Goal: Task Accomplishment & Management: Use online tool/utility

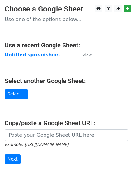
click at [31, 111] on main "Choose a Google Sheet Use one of the options below... Use a recent Google Sheet…" at bounding box center [68, 101] width 136 height 193
click at [35, 58] on strong "Untitled spreadsheet" at bounding box center [33, 55] width 56 height 6
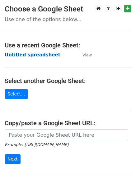
click at [37, 55] on strong "Untitled spreadsheet" at bounding box center [33, 55] width 56 height 6
click at [38, 57] on strong "Untitled spreadsheet" at bounding box center [33, 55] width 56 height 6
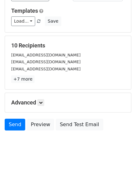
scroll to position [60, 0]
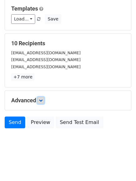
click at [43, 99] on icon at bounding box center [41, 101] width 4 height 4
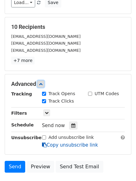
scroll to position [121, 0]
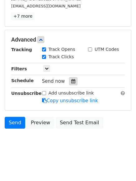
click at [72, 81] on div at bounding box center [73, 81] width 8 height 8
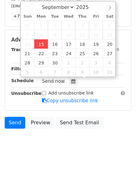
type input "2025-09-15 12:00"
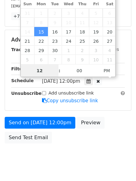
scroll to position [0, 0]
type input "4"
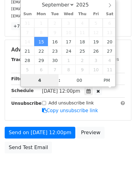
scroll to position [121, 0]
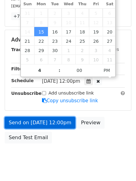
type input "2025-09-15 16:00"
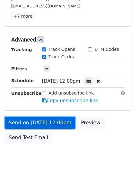
click at [56, 124] on link "Send on Sep 15 at 12:00pm" at bounding box center [40, 123] width 71 height 12
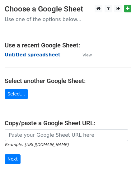
click at [25, 55] on strong "Untitled spreadsheet" at bounding box center [33, 55] width 56 height 6
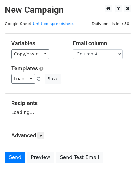
click at [95, 54] on select "Column A Column B Column C Column D Column E" at bounding box center [98, 54] width 50 height 10
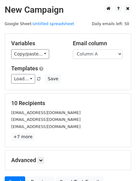
click at [99, 49] on div "Email column Column A Column B Column C Column D Column E" at bounding box center [99, 49] width 62 height 19
click at [99, 57] on select "Column A Column B Column C Column D Column E" at bounding box center [98, 54] width 50 height 10
select select "Column B"
click at [73, 49] on select "Column A Column B Column C Column D Column E" at bounding box center [98, 54] width 50 height 10
drag, startPoint x: 90, startPoint y: 73, endPoint x: 72, endPoint y: 96, distance: 29.2
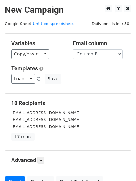
click at [79, 85] on div "Variables Copy/paste... {{Column A}} {{Column B}} {{Column C}} {{Column D}} {{C…" at bounding box center [68, 62] width 126 height 56
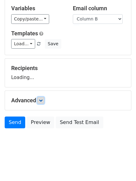
click at [39, 98] on link at bounding box center [40, 100] width 7 height 7
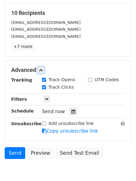
scroll to position [93, 0]
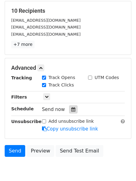
click at [70, 112] on div at bounding box center [73, 110] width 8 height 8
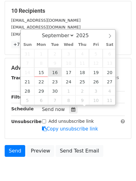
type input "2025-09-16 12:00"
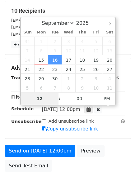
type input "5"
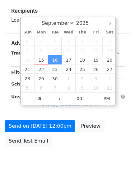
click at [60, 107] on link "Copy unsubscribe link" at bounding box center [70, 105] width 56 height 6
type input "2025-09-16 17:00"
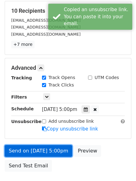
click at [52, 150] on link "Send on Sep 16 at 5:00pm" at bounding box center [38, 151] width 67 height 12
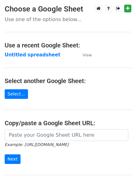
click at [65, 113] on main "Choose a Google Sheet Use one of the options below... Use a recent Google Sheet…" at bounding box center [68, 101] width 136 height 193
click at [44, 56] on strong "Untitled spreadsheet" at bounding box center [33, 55] width 56 height 6
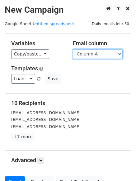
click at [95, 56] on select "Column A Column B Column C Column D Column E" at bounding box center [98, 54] width 50 height 10
select select "Column C"
click at [73, 49] on select "Column A Column B Column C Column D Column E" at bounding box center [98, 54] width 50 height 10
drag, startPoint x: 90, startPoint y: 80, endPoint x: 78, endPoint y: 127, distance: 47.9
click at [78, 127] on form "Variables Copy/paste... {{Column A}} {{Column B}} {{Column C}} {{Column D}} {{C…" at bounding box center [68, 113] width 126 height 158
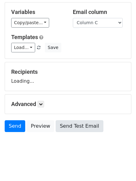
scroll to position [35, 0]
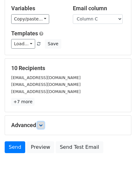
click at [42, 127] on icon at bounding box center [41, 126] width 4 height 4
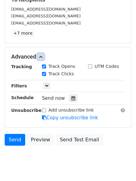
scroll to position [121, 0]
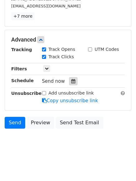
click at [71, 84] on div at bounding box center [73, 81] width 8 height 8
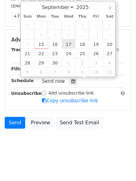
type input "2025-09-17 12:00"
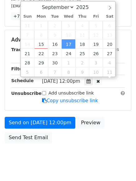
scroll to position [0, 0]
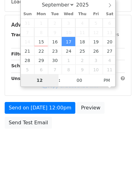
type input "6"
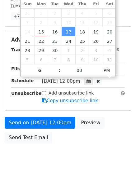
type input "2025-09-17 18:00"
click at [87, 140] on div "Send on Sep 17 at 12:00pm Preview Send Test Email" at bounding box center [68, 132] width 136 height 30
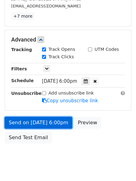
click at [57, 124] on link "Send on Sep 17 at 6:00pm" at bounding box center [38, 123] width 67 height 12
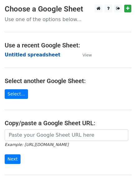
click at [36, 56] on strong "Untitled spreadsheet" at bounding box center [33, 55] width 56 height 6
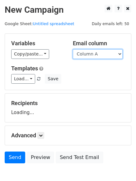
drag, startPoint x: 86, startPoint y: 55, endPoint x: 99, endPoint y: 54, distance: 13.1
click at [99, 54] on select "Column A Column B Column C Column D Column E" at bounding box center [98, 54] width 50 height 10
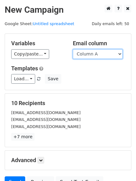
click at [99, 54] on select "Column A Column B Column C Column D Column E" at bounding box center [98, 54] width 50 height 10
click at [121, 53] on select "Column A Column B Column C Column D Column E" at bounding box center [98, 54] width 50 height 10
select select "Column D"
click at [73, 49] on select "Column A Column B Column C Column D Column E" at bounding box center [98, 54] width 50 height 10
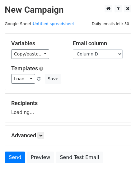
click at [104, 85] on div "Variables Copy/paste... {{Column A}} {{Column B}} {{Column C}} {{Column D}} {{C…" at bounding box center [68, 62] width 126 height 56
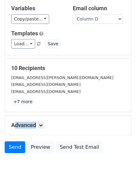
drag, startPoint x: 81, startPoint y: 111, endPoint x: 99, endPoint y: 124, distance: 22.1
click at [99, 124] on form "Variables Copy/paste... {{Column A}} {{Column B}} {{Column C}} {{Column D}} {{C…" at bounding box center [68, 77] width 126 height 158
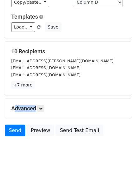
scroll to position [60, 0]
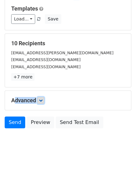
click at [42, 100] on icon at bounding box center [41, 101] width 4 height 4
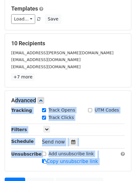
click at [109, 140] on div "Send now" at bounding box center [78, 142] width 73 height 8
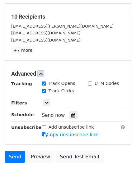
scroll to position [121, 0]
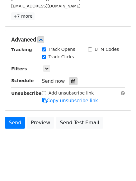
click at [70, 79] on div at bounding box center [73, 81] width 8 height 8
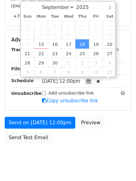
scroll to position [0, 0]
type input "2025-09-25 12:00"
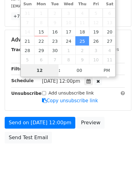
type input "7"
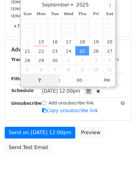
scroll to position [121, 0]
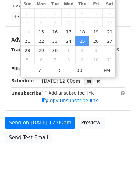
type input "2025-09-25 19:00"
click at [94, 132] on div "Send on Sep 25 at 12:00pm Preview Send Test Email" at bounding box center [68, 132] width 136 height 30
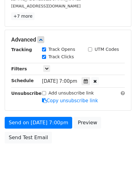
click at [80, 132] on div "Send on Sep 25 at 7:00pm Preview Send Test Email" at bounding box center [68, 132] width 136 height 30
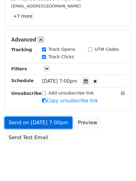
click at [62, 121] on link "Send on Sep 25 at 7:00pm" at bounding box center [38, 123] width 67 height 12
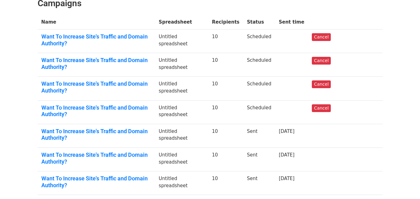
scroll to position [93, 0]
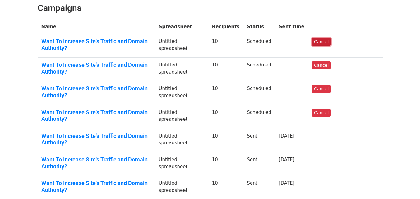
click at [325, 40] on link "Cancel" at bounding box center [321, 42] width 19 height 8
click at [288, 11] on h2 "Campaigns" at bounding box center [210, 8] width 345 height 11
click at [331, 41] on link "Cancel" at bounding box center [321, 42] width 19 height 8
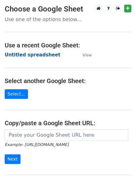
click at [47, 53] on strong "Untitled spreadsheet" at bounding box center [33, 55] width 56 height 6
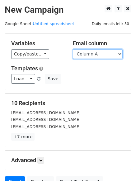
click at [113, 57] on select "Column A Column B Column C Column D Column E" at bounding box center [98, 54] width 50 height 10
select select "Column D"
click at [73, 49] on select "Column A Column B Column C Column D Column E" at bounding box center [98, 54] width 50 height 10
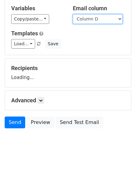
scroll to position [60, 0]
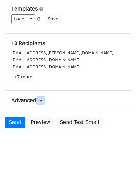
click at [41, 99] on icon at bounding box center [41, 101] width 4 height 4
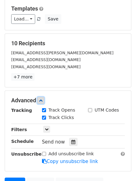
scroll to position [121, 0]
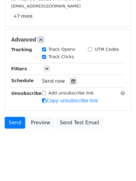
click at [113, 133] on body "New Campaign Daily emails left: 50 Google Sheet: Untitled spreadsheet Variables…" at bounding box center [68, 20] width 136 height 273
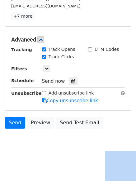
drag, startPoint x: 113, startPoint y: 133, endPoint x: 103, endPoint y: 100, distance: 34.5
click at [106, 103] on body "New Campaign Daily emails left: 50 Google Sheet: Untitled spreadsheet Variables…" at bounding box center [68, 20] width 136 height 273
click at [71, 82] on icon at bounding box center [73, 81] width 4 height 4
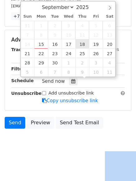
type input "2025-09-18 12:00"
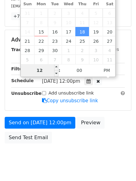
type input "7"
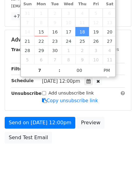
type input "2025-09-18 19:00"
click at [86, 153] on body "New Campaign Daily emails left: 50 Google Sheet: Untitled spreadsheet Variables…" at bounding box center [68, 28] width 136 height 288
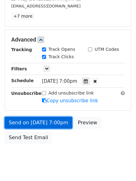
click at [55, 119] on link "Send on Sep 18 at 7:00pm" at bounding box center [38, 123] width 67 height 12
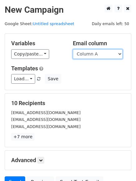
click at [105, 50] on select "Column A Column B Column C Column D Column E" at bounding box center [98, 54] width 50 height 10
select select "Column E"
click at [73, 49] on select "Column A Column B Column C Column D Column E" at bounding box center [98, 54] width 50 height 10
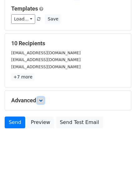
click at [44, 100] on link at bounding box center [40, 100] width 7 height 7
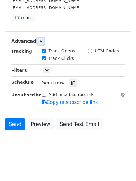
scroll to position [120, 0]
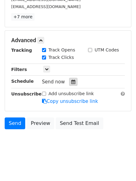
click at [71, 83] on icon at bounding box center [73, 82] width 4 height 4
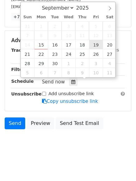
type input "[DATE] 12:00"
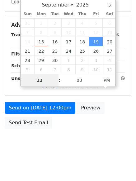
type input "8"
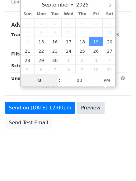
scroll to position [120, 0]
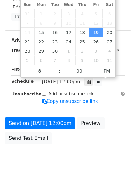
type input "[DATE] 20:00"
click at [89, 146] on div "Send on [DATE] 12:00pm Preview Send Test Email" at bounding box center [68, 133] width 136 height 30
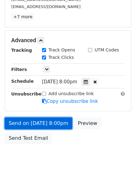
click at [62, 118] on link "Send on [DATE] 8:00pm" at bounding box center [38, 124] width 67 height 12
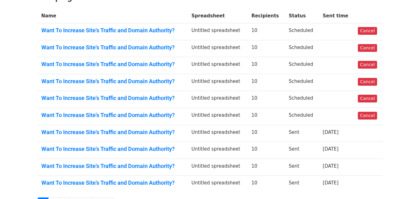
scroll to position [93, 0]
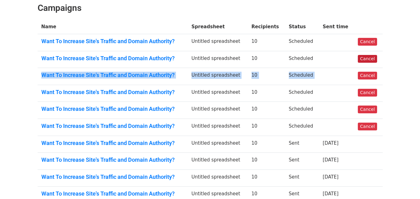
click at [370, 58] on tbody "Name Spreadsheet Recipients Status Sent time Want To Increase Site's Traffic an…" at bounding box center [210, 112] width 345 height 184
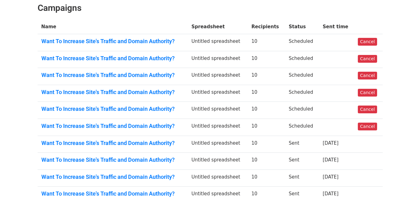
click at [395, 80] on body "MergeMail Campaigns Templates Reports Open Gmail Daily emails left: 50 Help [EM…" at bounding box center [210, 76] width 420 height 338
click at [370, 75] on link "Cancel" at bounding box center [367, 76] width 19 height 8
click at [274, 92] on td "10" at bounding box center [266, 93] width 37 height 17
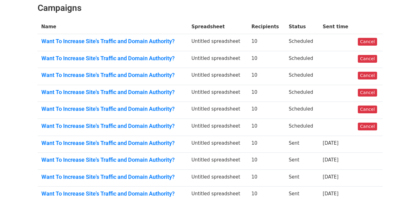
click at [274, 92] on td "10" at bounding box center [266, 93] width 37 height 17
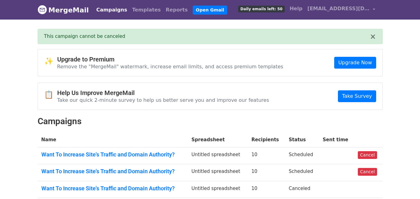
drag, startPoint x: 0, startPoint y: 0, endPoint x: 286, endPoint y: 88, distance: 299.3
click at [275, 92] on div "📋 Help Us Improve MergeMail Take our quick 2-minute survey to help us better se…" at bounding box center [210, 96] width 344 height 27
